Goal: Check status

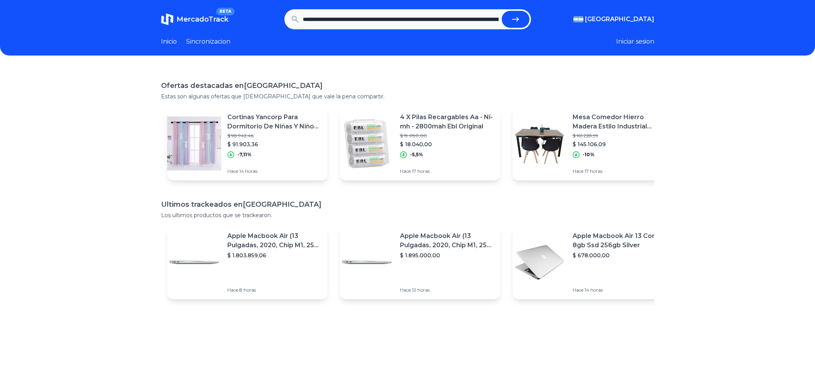
scroll to position [0, 328]
click at [514, 18] on button "submit" at bounding box center [516, 19] width 28 height 17
type input "**********"
